Goal: Check status: Check status

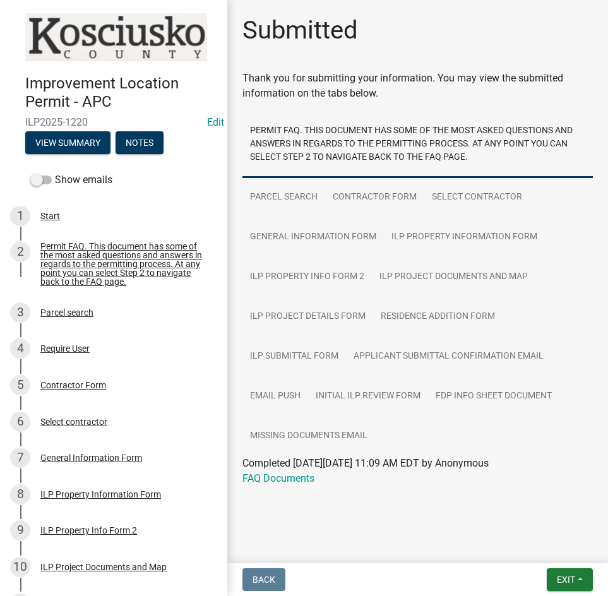
scroll to position [449, 0]
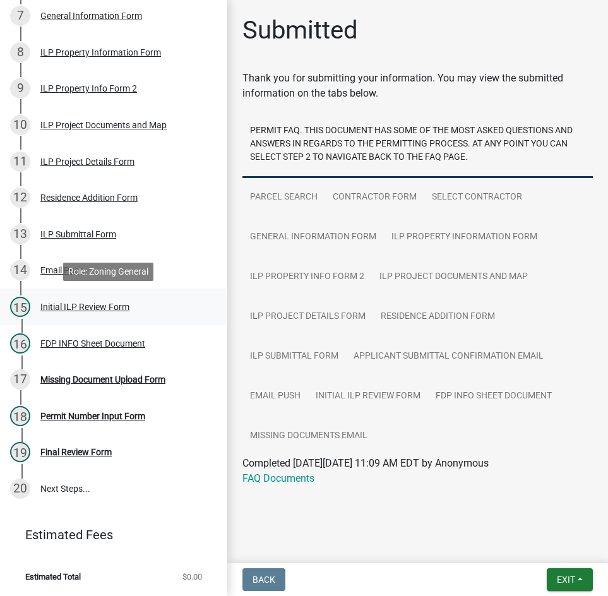
click at [61, 306] on div "Initial ILP Review Form" at bounding box center [84, 307] width 89 height 9
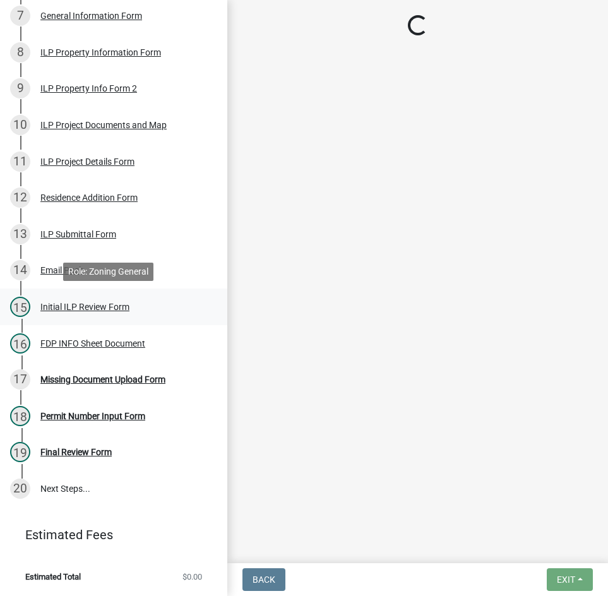
select select "4d3913d6-5a87-4fbb-afdb-cf4209782895"
